Goal: Information Seeking & Learning: Compare options

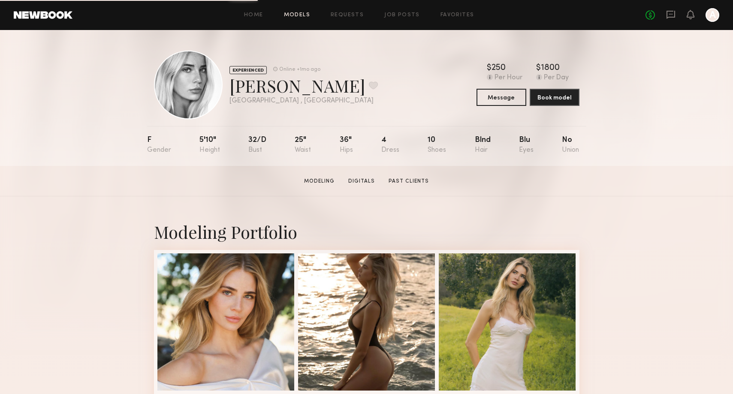
click at [299, 15] on link "Models" at bounding box center [297, 15] width 26 height 6
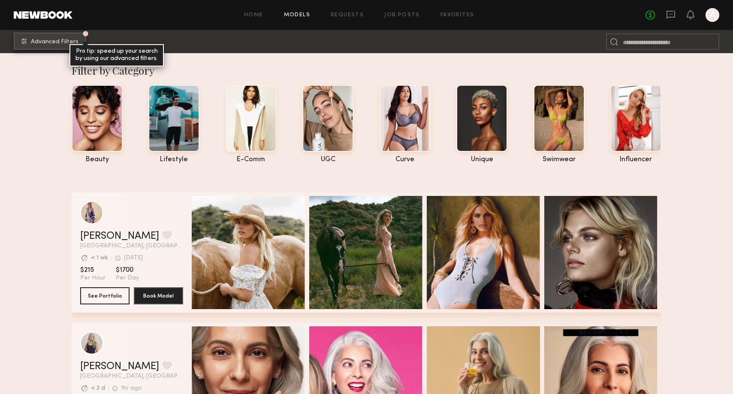
click at [74, 40] on span "Advanced Filters" at bounding box center [55, 42] width 48 height 6
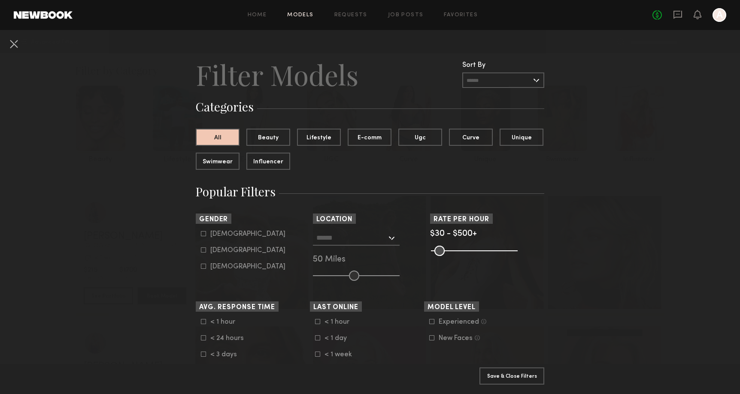
click at [216, 248] on div "Female" at bounding box center [247, 250] width 75 height 5
type input "**"
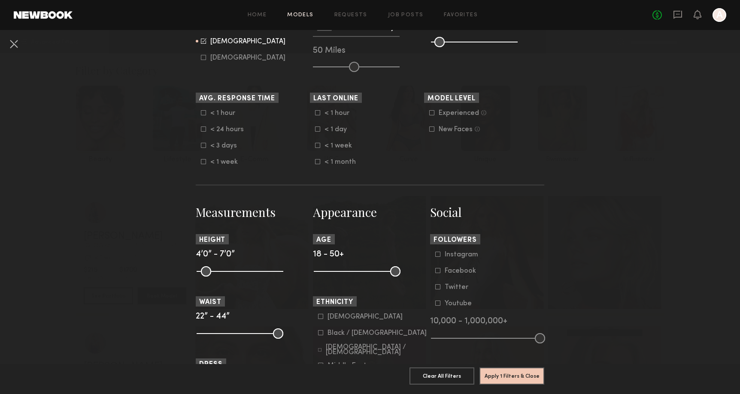
scroll to position [217, 0]
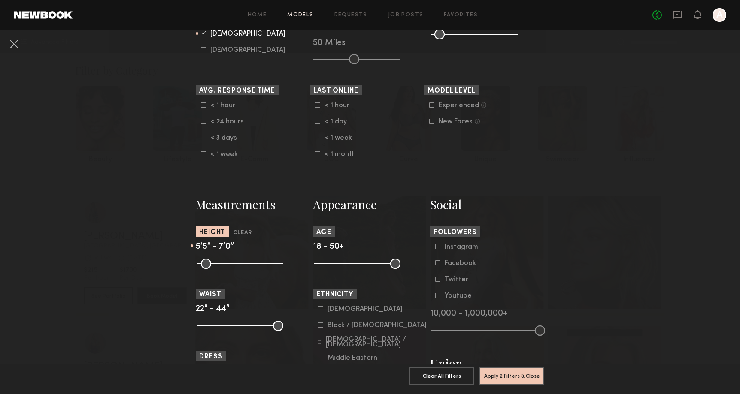
drag, startPoint x: 201, startPoint y: 263, endPoint x: 234, endPoint y: 265, distance: 33.1
type input "**"
click at [234, 265] on input "range" at bounding box center [240, 264] width 87 height 10
drag, startPoint x: 274, startPoint y: 262, endPoint x: 242, endPoint y: 261, distance: 31.3
type input "**"
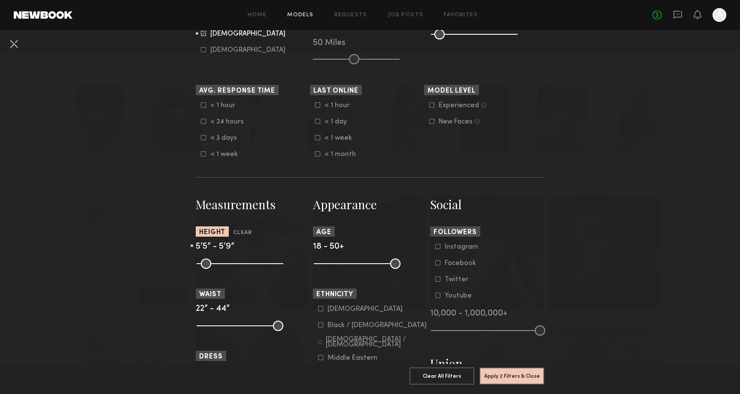
click at [242, 261] on input "range" at bounding box center [240, 264] width 87 height 10
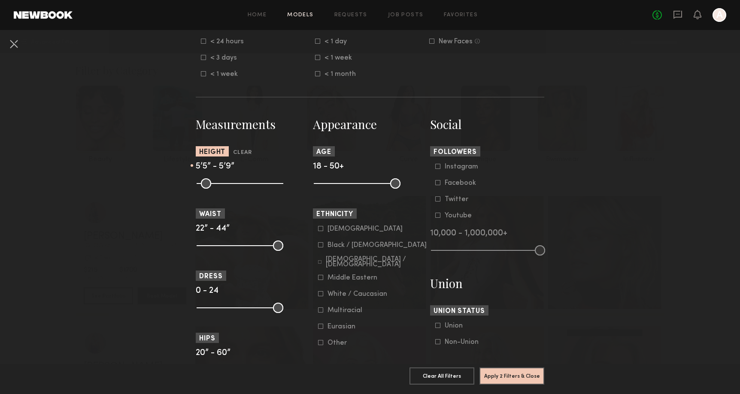
scroll to position [298, 0]
drag, startPoint x: 278, startPoint y: 244, endPoint x: 220, endPoint y: 244, distance: 57.9
type input "**"
click at [220, 244] on input "range" at bounding box center [240, 245] width 87 height 10
drag, startPoint x: 200, startPoint y: 245, endPoint x: 212, endPoint y: 245, distance: 11.6
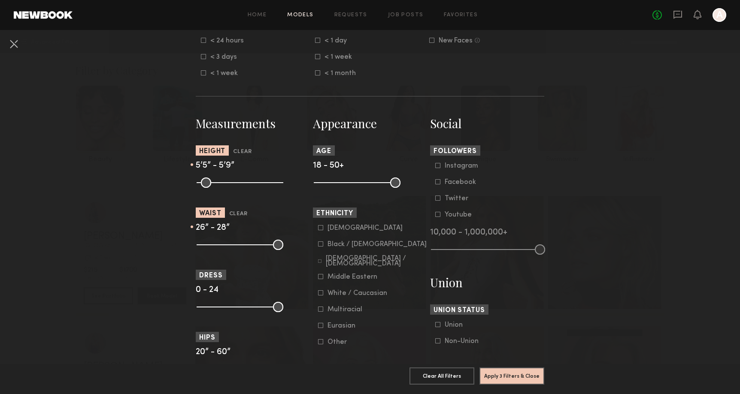
type input "**"
click at [212, 245] on input "range" at bounding box center [240, 245] width 87 height 10
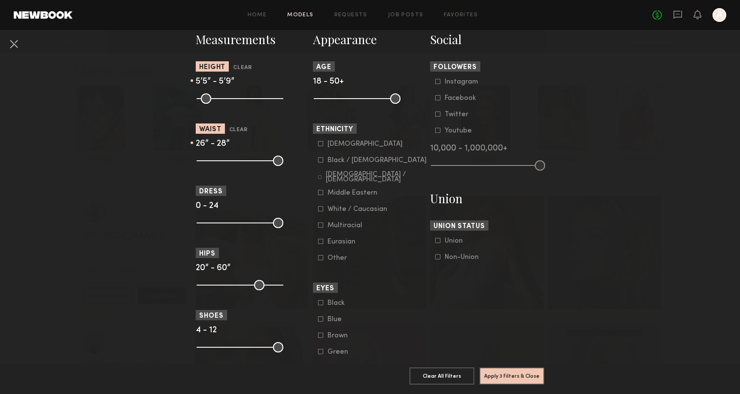
scroll to position [393, 0]
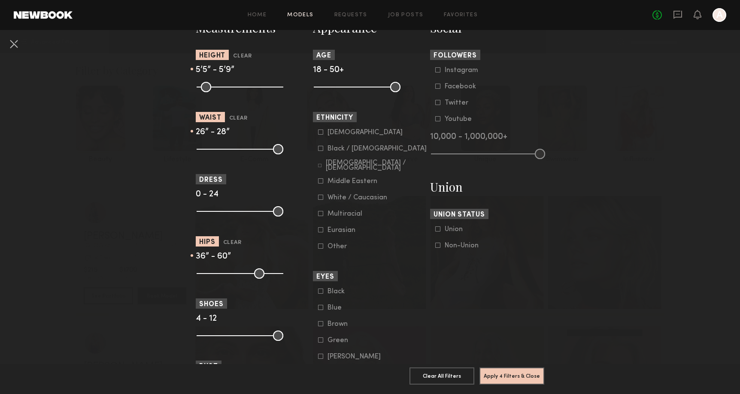
drag, startPoint x: 198, startPoint y: 272, endPoint x: 229, endPoint y: 271, distance: 30.9
type input "**"
click at [229, 271] on input "range" at bounding box center [240, 274] width 87 height 10
drag, startPoint x: 278, startPoint y: 273, endPoint x: 233, endPoint y: 275, distance: 46.0
type input "**"
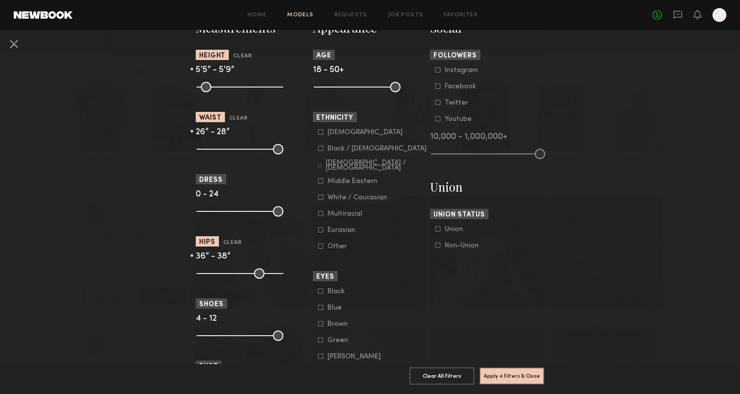
click at [233, 275] on input "range" at bounding box center [240, 274] width 87 height 10
click at [198, 339] on input "range" at bounding box center [240, 336] width 87 height 10
drag, startPoint x: 198, startPoint y: 339, endPoint x: 217, endPoint y: 337, distance: 19.4
type input "*"
click at [217, 337] on input "range" at bounding box center [240, 336] width 87 height 10
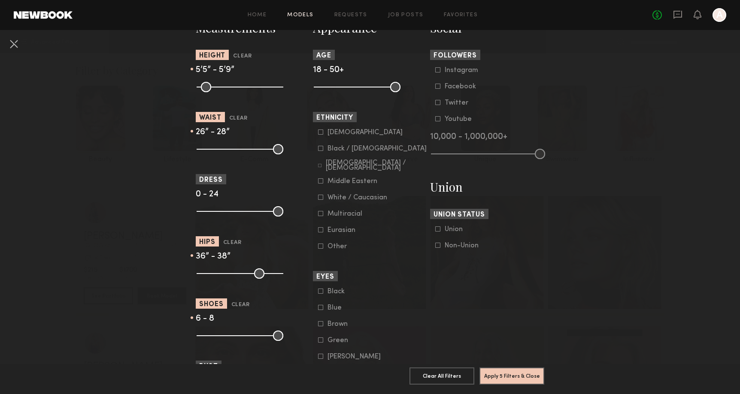
drag, startPoint x: 275, startPoint y: 338, endPoint x: 235, endPoint y: 337, distance: 39.9
type input "*"
click at [235, 337] on input "range" at bounding box center [240, 336] width 87 height 10
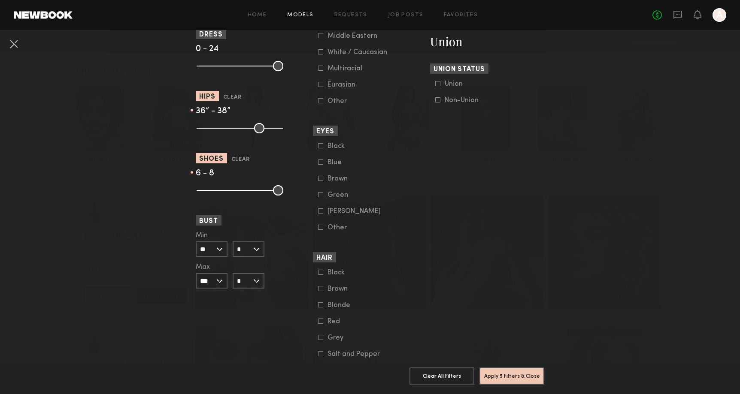
scroll to position [548, 0]
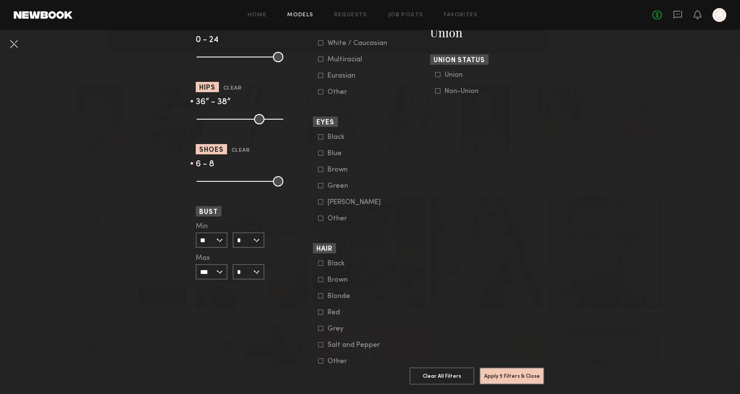
click at [214, 239] on input "**" at bounding box center [212, 240] width 32 height 15
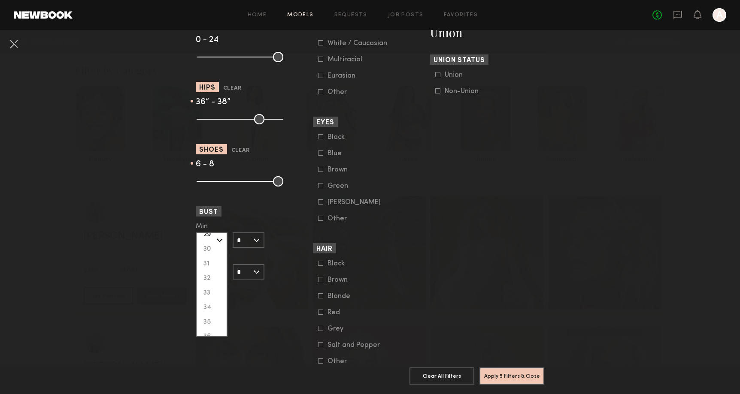
scroll to position [82, 0]
click at [208, 287] on div "33" at bounding box center [212, 290] width 30 height 15
type input "**"
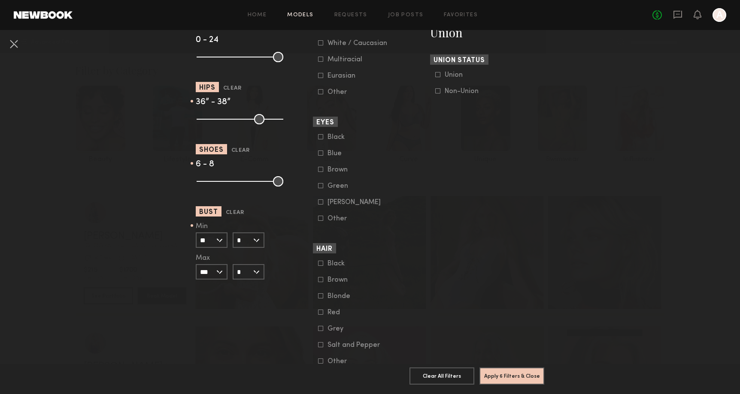
click at [217, 271] on input "***" at bounding box center [212, 271] width 32 height 15
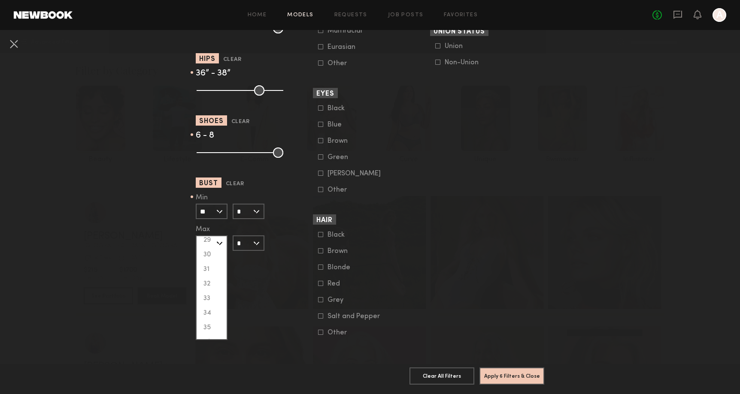
scroll to position [79, 0]
click at [208, 320] on div "35" at bounding box center [212, 325] width 30 height 15
type input "**"
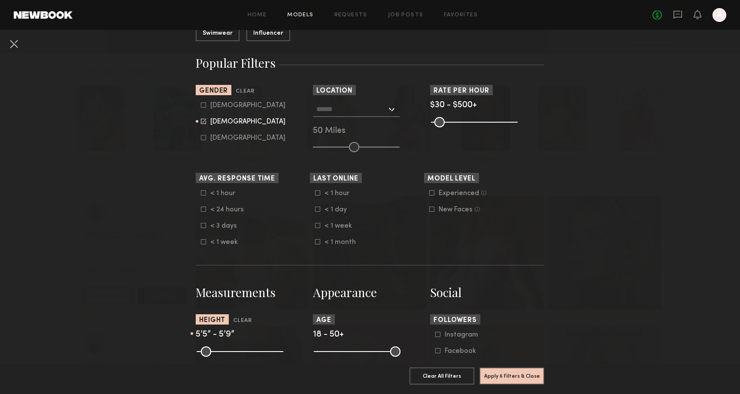
scroll to position [118, 0]
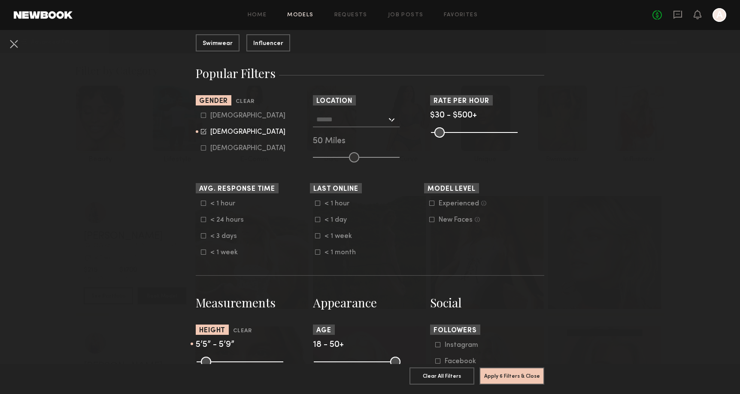
click at [390, 115] on div at bounding box center [356, 119] width 87 height 15
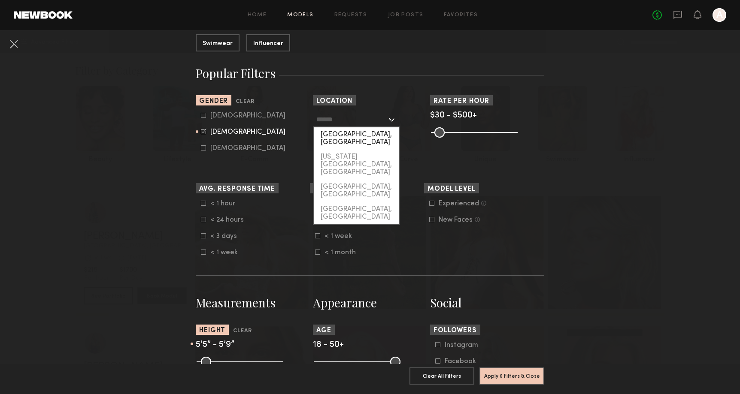
click at [347, 136] on div "[GEOGRAPHIC_DATA], [GEOGRAPHIC_DATA]" at bounding box center [356, 138] width 85 height 22
type input "**********"
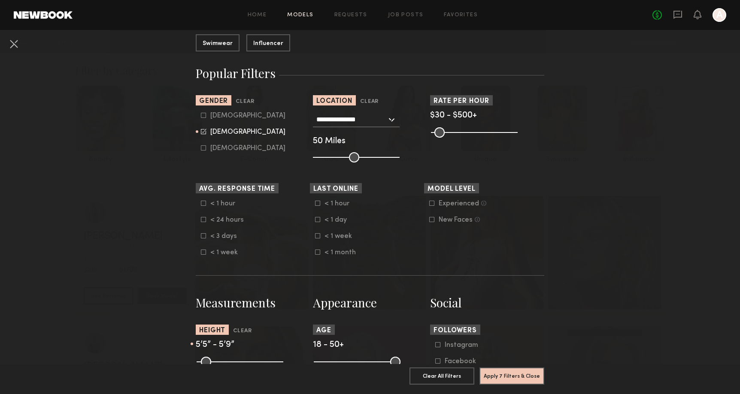
click at [336, 254] on div "< 1 month" at bounding box center [340, 252] width 33 height 5
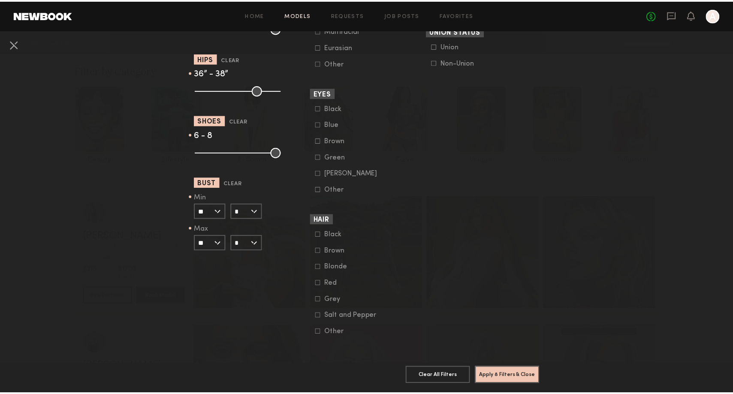
scroll to position [583, 0]
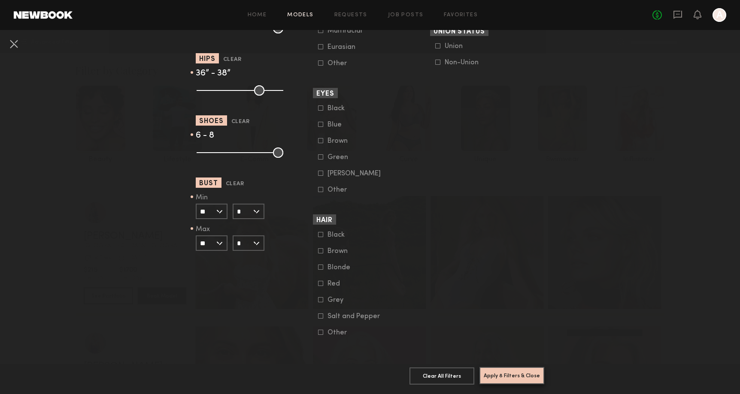
click at [506, 369] on button "Apply 8 Filters & Close" at bounding box center [511, 375] width 65 height 17
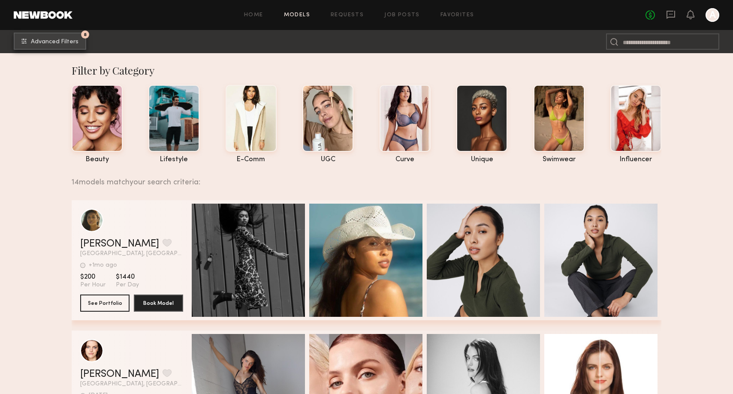
click at [62, 40] on span "Advanced Filters" at bounding box center [55, 42] width 48 height 6
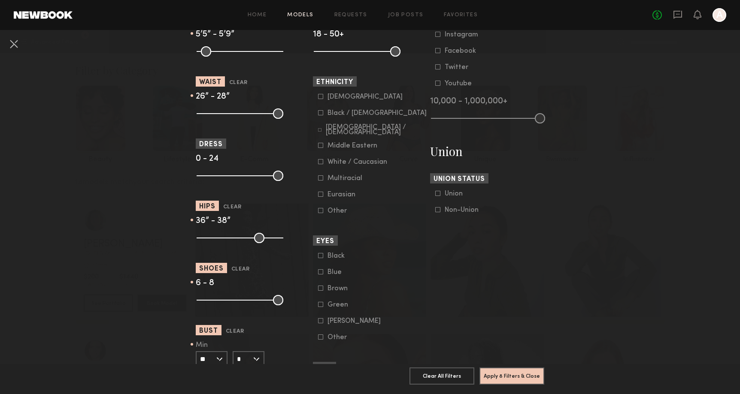
scroll to position [434, 0]
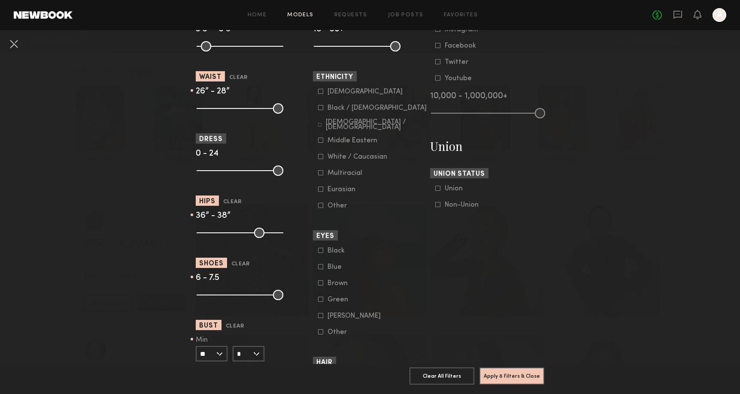
type input "***"
click at [233, 297] on input "range" at bounding box center [240, 295] width 87 height 10
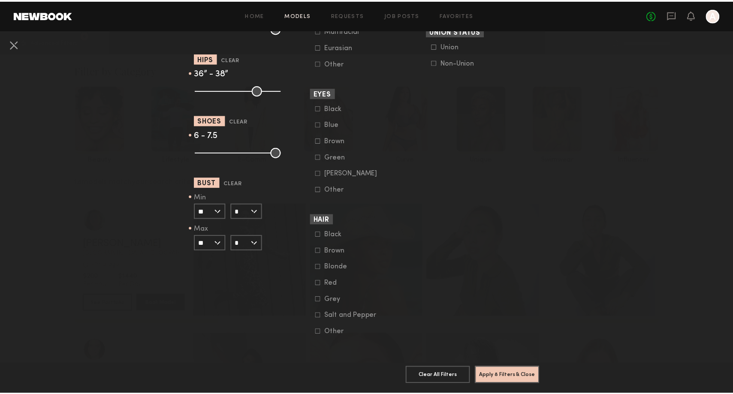
scroll to position [583, 0]
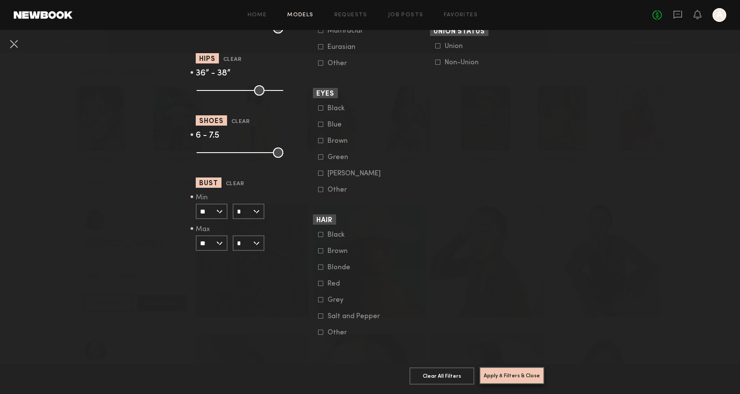
click at [501, 367] on button "Apply 8 Filters & Close" at bounding box center [511, 375] width 65 height 17
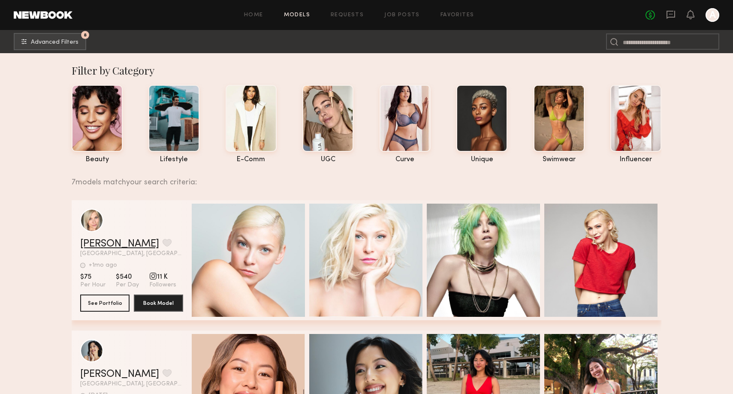
click at [103, 244] on link "Erika A." at bounding box center [119, 244] width 79 height 10
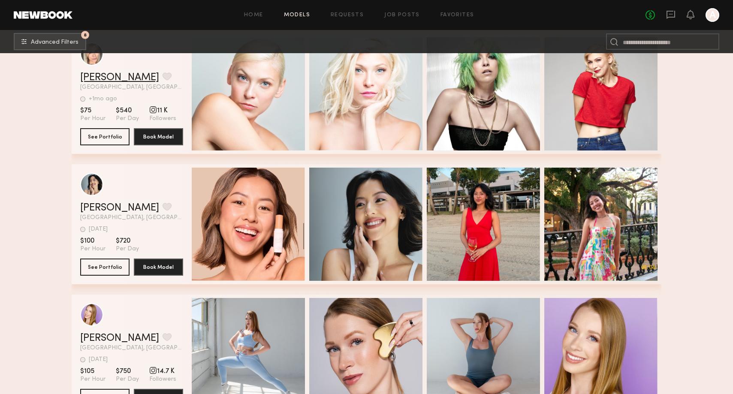
scroll to position [169, 0]
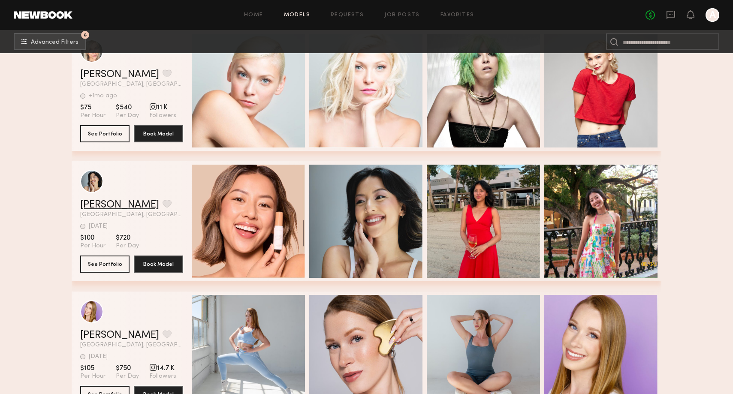
click at [95, 202] on link "Michelle T." at bounding box center [119, 205] width 79 height 10
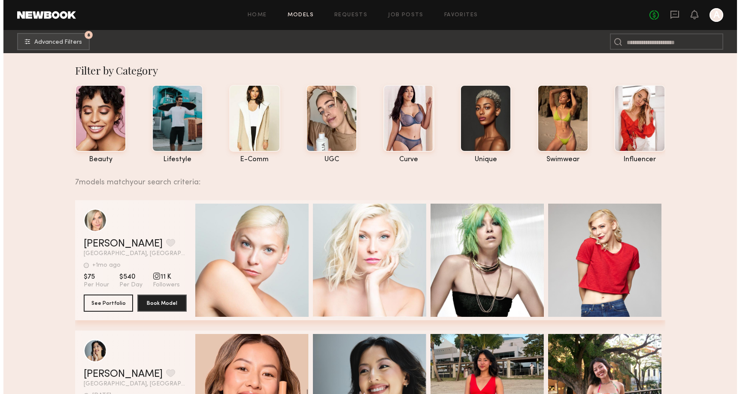
scroll to position [0, 0]
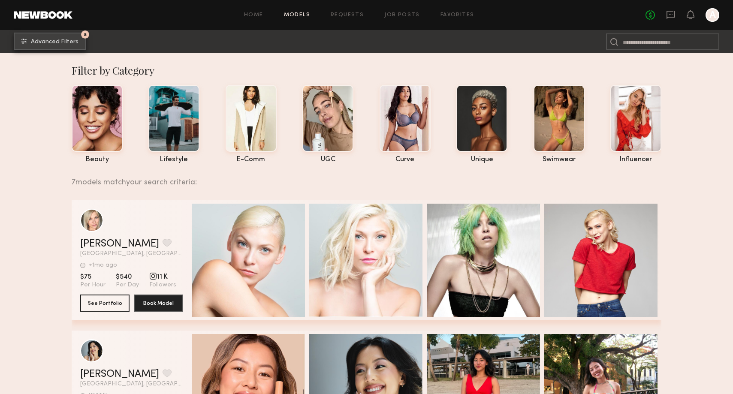
click at [45, 39] on span "Advanced Filters" at bounding box center [55, 42] width 48 height 6
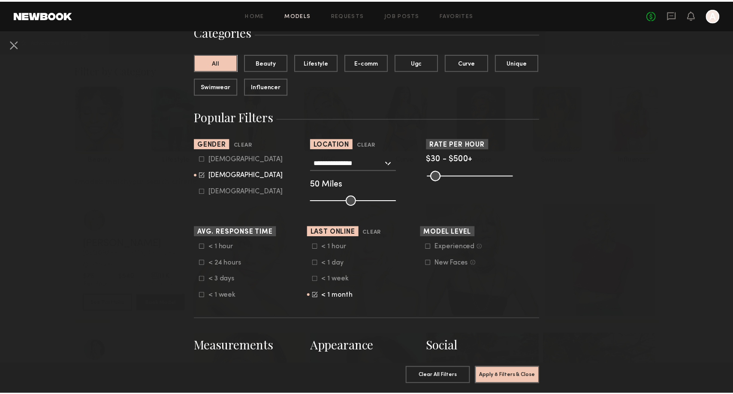
scroll to position [62, 0]
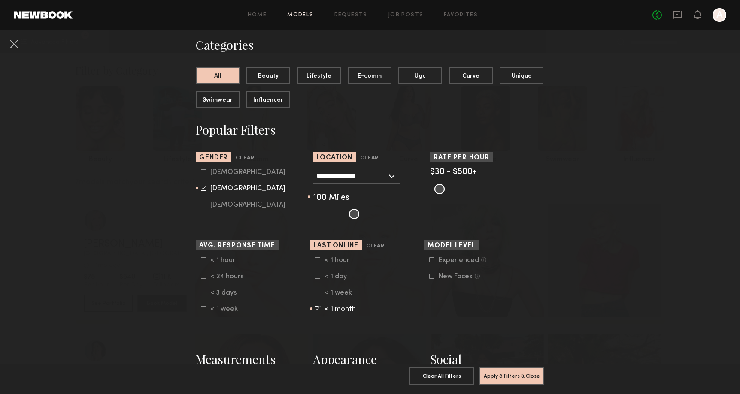
drag, startPoint x: 352, startPoint y: 213, endPoint x: 398, endPoint y: 211, distance: 46.4
type input "***"
click at [398, 211] on div "**********" at bounding box center [370, 194] width 114 height 51
click at [505, 375] on button "Apply 8 Filters & Close" at bounding box center [511, 375] width 65 height 17
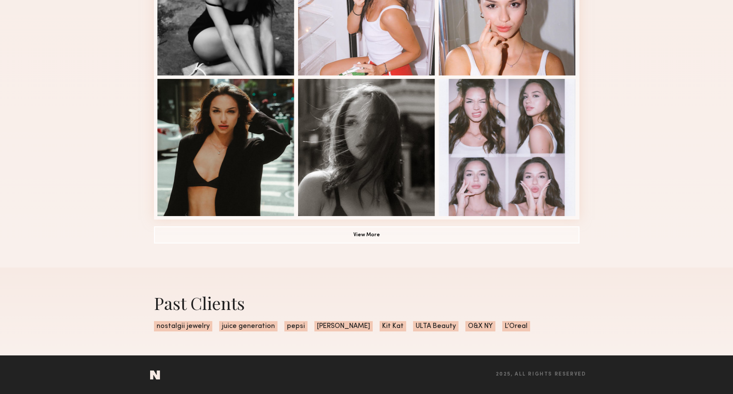
scroll to position [566, 0]
click at [452, 241] on button "View More" at bounding box center [367, 235] width 426 height 17
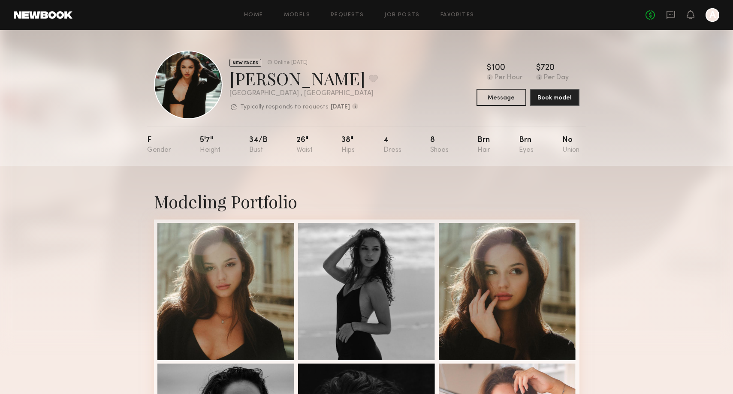
scroll to position [0, 0]
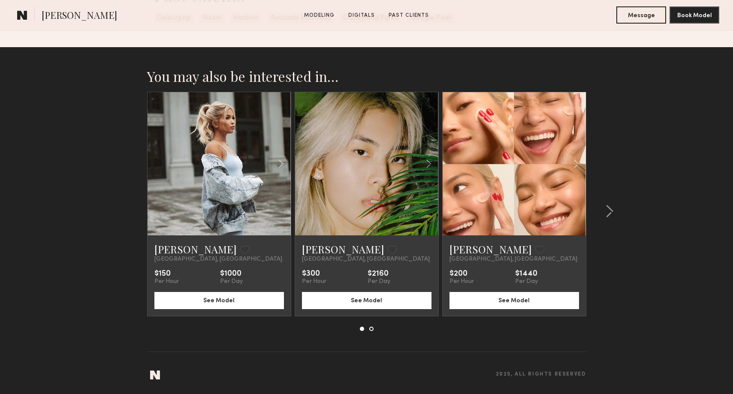
scroll to position [1267, 0]
click at [318, 251] on link "Jane N." at bounding box center [343, 250] width 82 height 14
click at [612, 214] on common-icon at bounding box center [609, 212] width 9 height 14
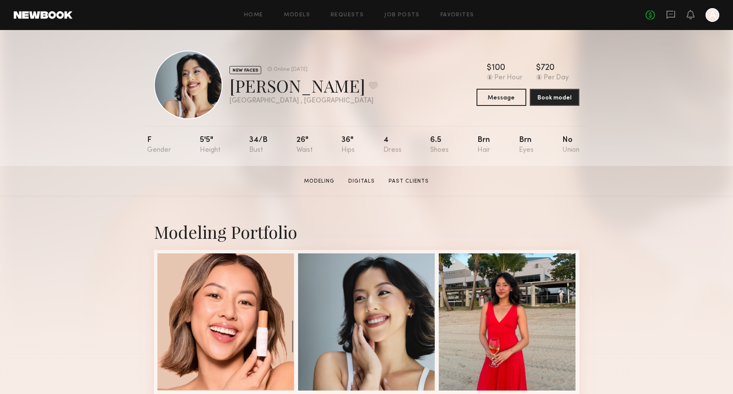
scroll to position [0, 0]
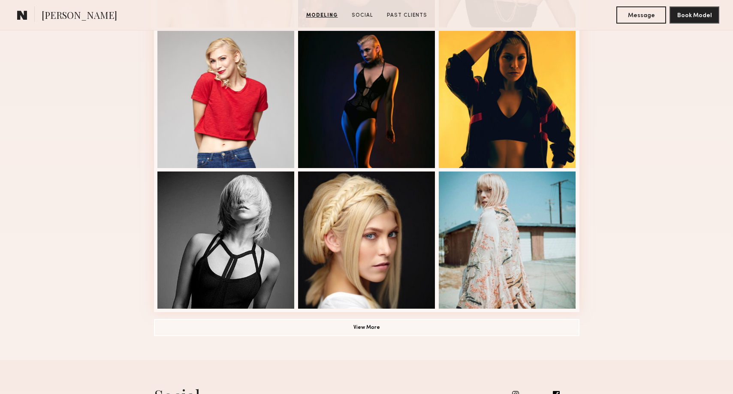
scroll to position [508, 0]
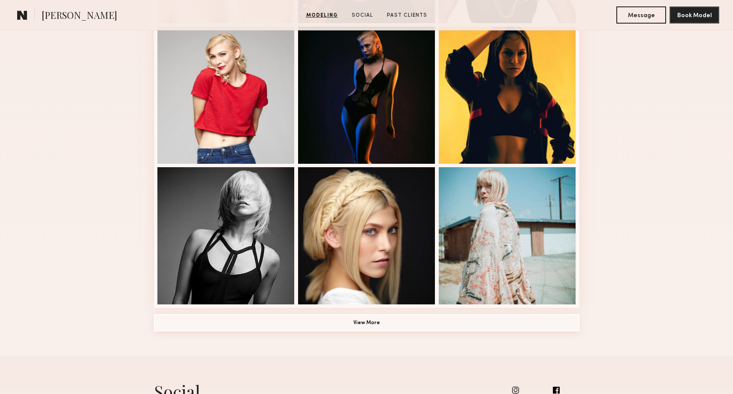
click at [354, 323] on button "View More" at bounding box center [367, 323] width 426 height 17
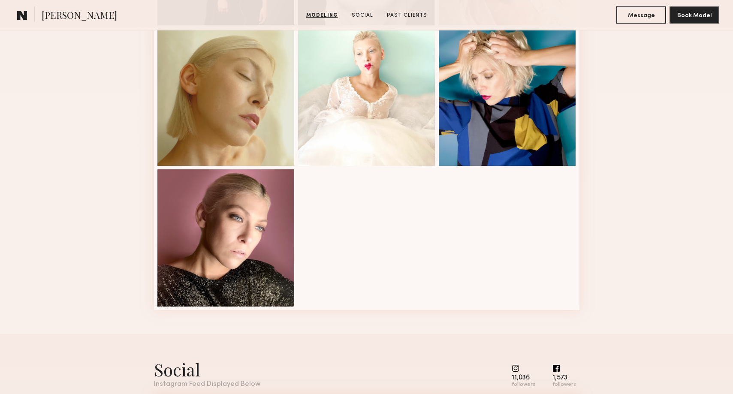
scroll to position [1068, 0]
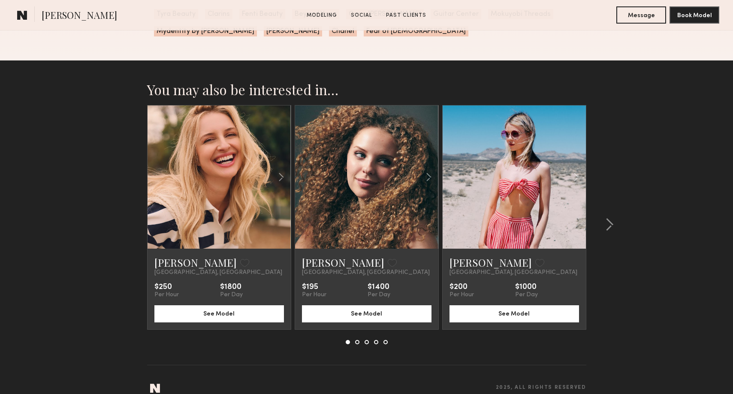
click at [668, 281] on section "You may also be interested in… Amy H. Favorite Los Angeles, CA $250 Per Hour $1…" at bounding box center [366, 233] width 733 height 347
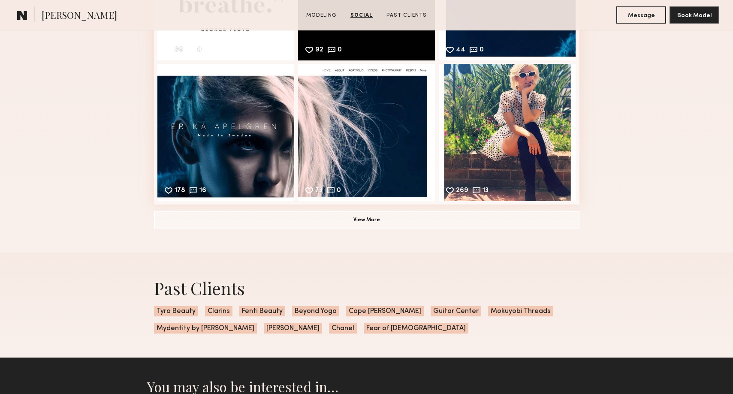
scroll to position [1540, 0]
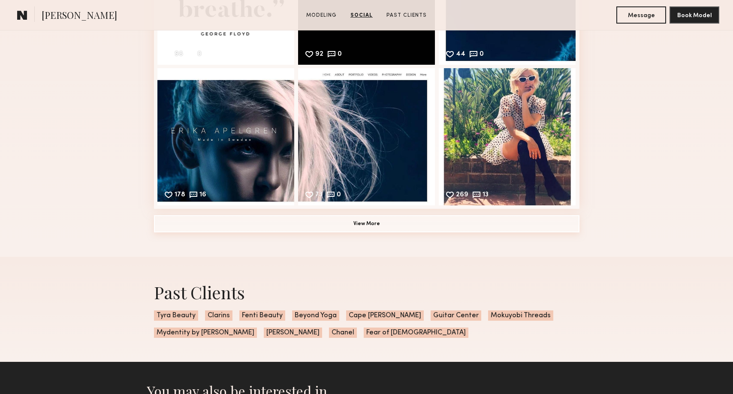
click at [500, 226] on button "View More" at bounding box center [367, 223] width 426 height 17
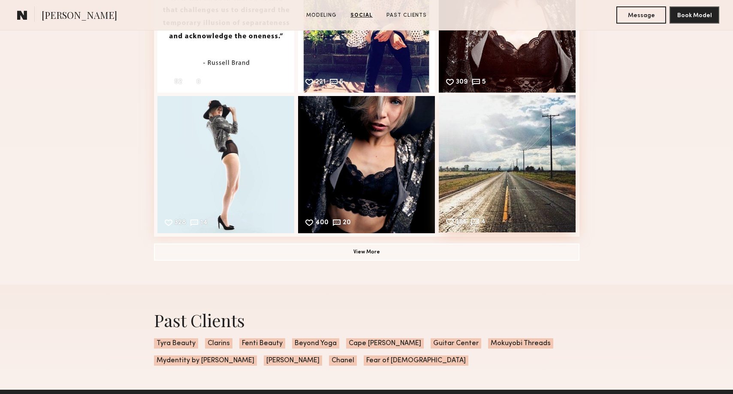
scroll to position [1802, 0]
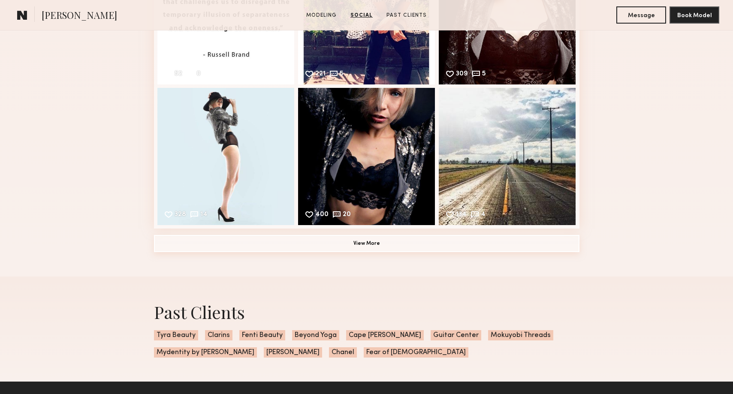
click at [470, 245] on button "View More" at bounding box center [367, 243] width 426 height 17
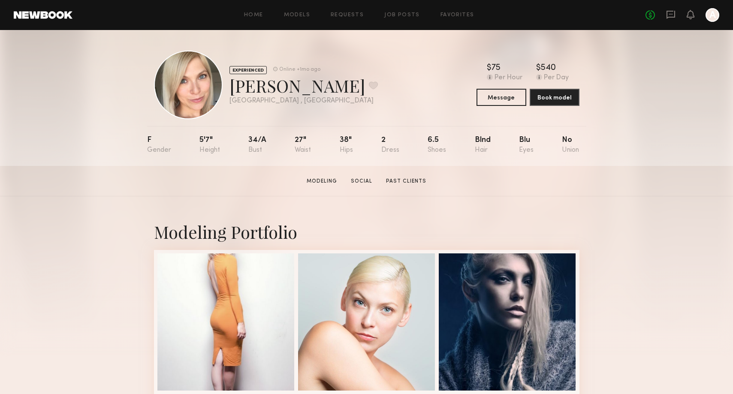
scroll to position [0, 0]
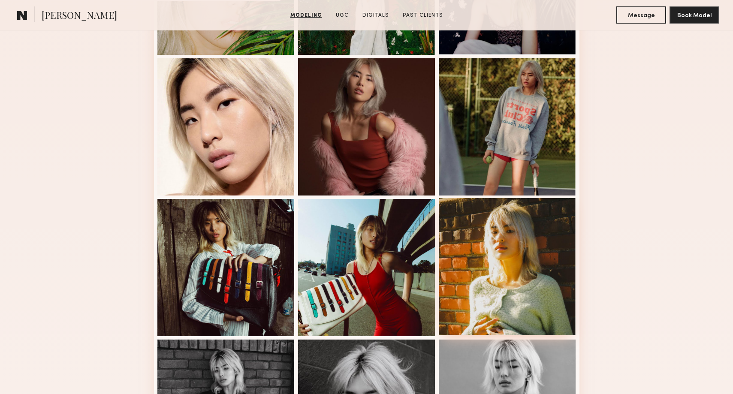
scroll to position [328, 0]
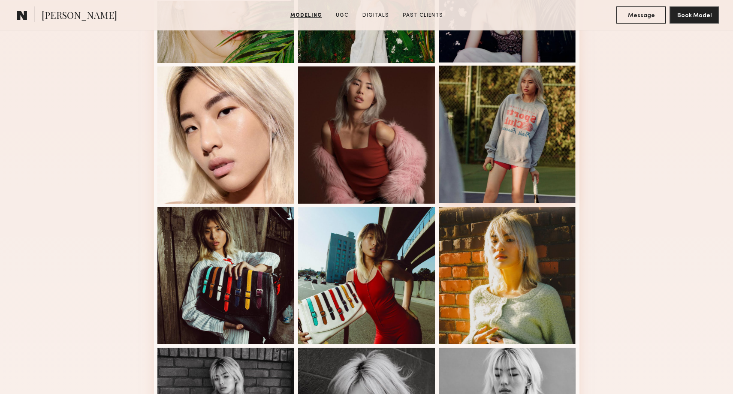
click at [554, 130] on div at bounding box center [507, 134] width 137 height 137
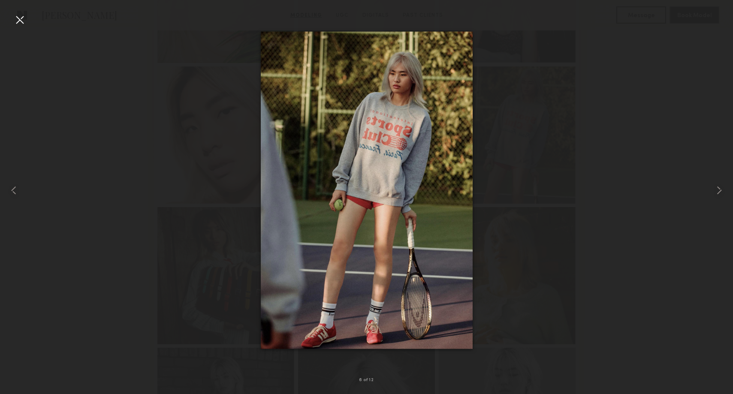
click at [673, 72] on div at bounding box center [366, 190] width 733 height 353
click at [21, 17] on div at bounding box center [20, 20] width 14 height 14
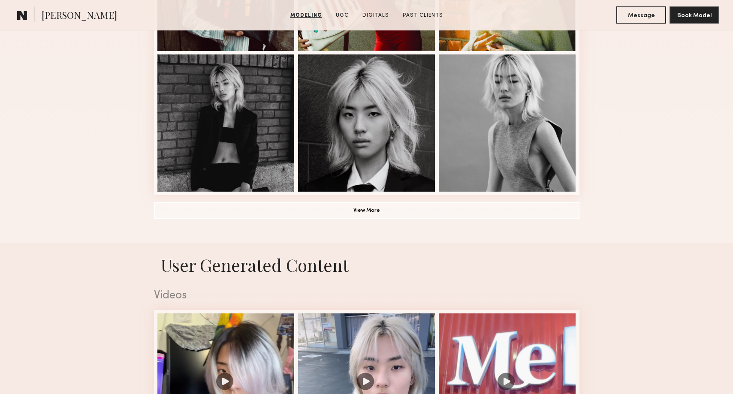
scroll to position [617, 0]
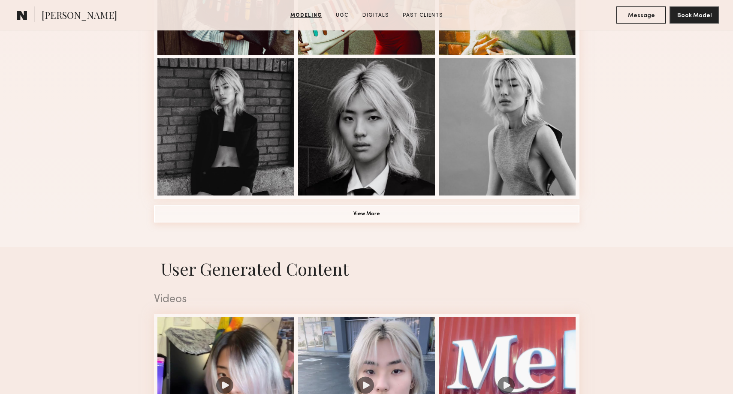
click at [366, 211] on button "View More" at bounding box center [367, 214] width 426 height 17
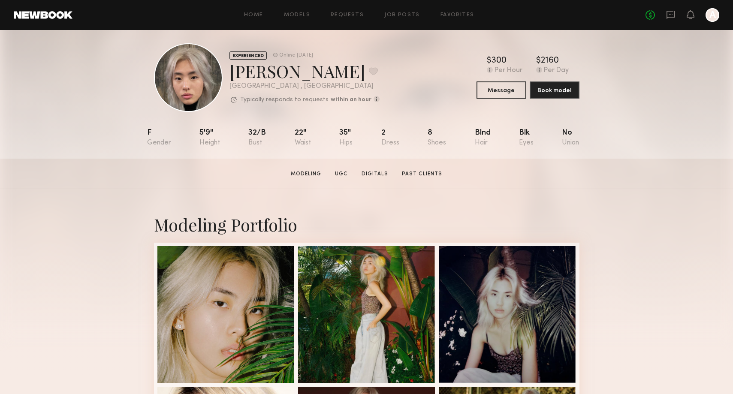
scroll to position [15, 0]
